Goal: Find specific page/section: Find specific page/section

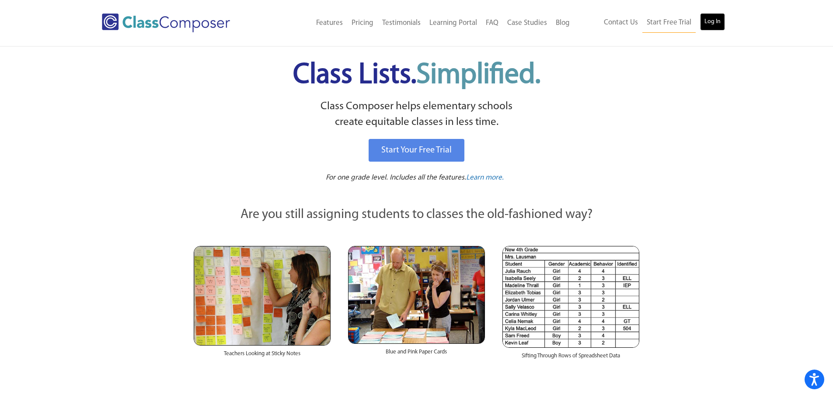
click at [716, 18] on link "Log In" at bounding box center [712, 21] width 25 height 17
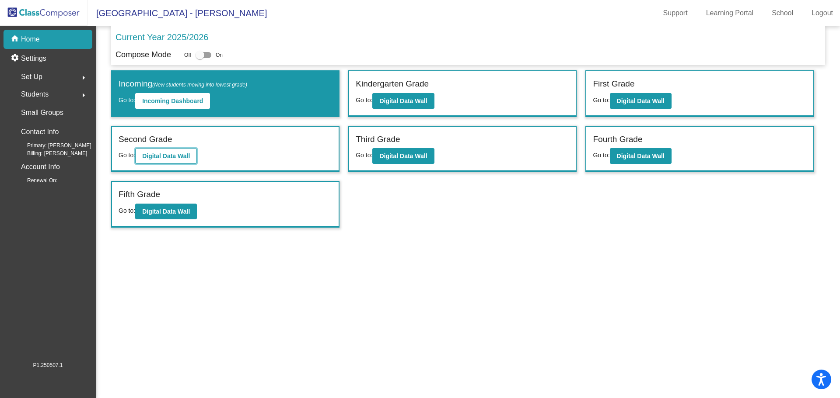
click at [173, 153] on b "Digital Data Wall" at bounding box center [166, 156] width 48 height 7
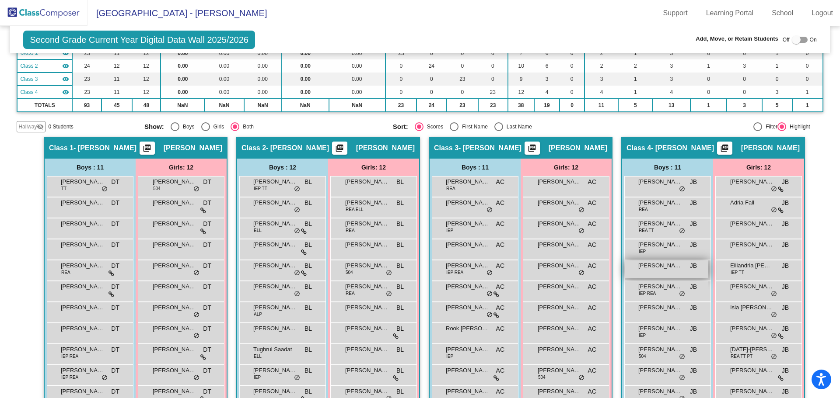
scroll to position [131, 0]
